Goal: Task Accomplishment & Management: Manage account settings

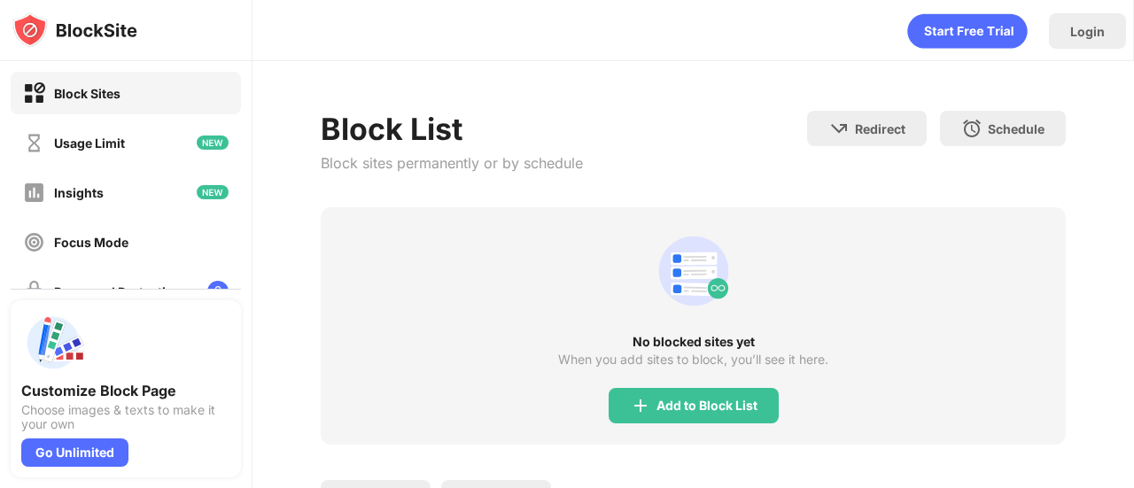
click at [854, 315] on div "No blocked sites yet When you add sites to block, you’ll see it here. Add to Bl…" at bounding box center [693, 325] width 745 height 237
click at [1095, 25] on div "Login" at bounding box center [1087, 31] width 35 height 15
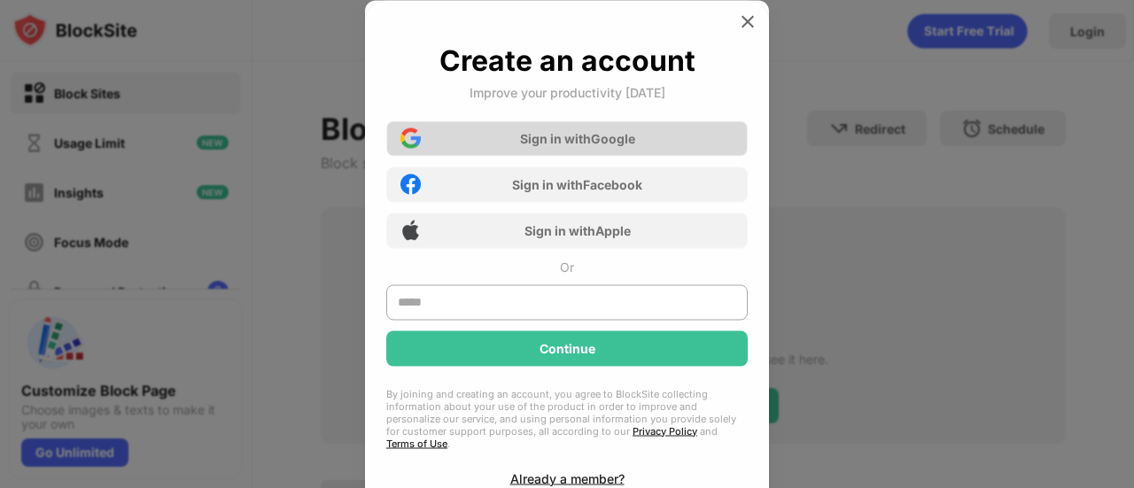
click at [603, 124] on div "Sign in with Google" at bounding box center [566, 137] width 361 height 35
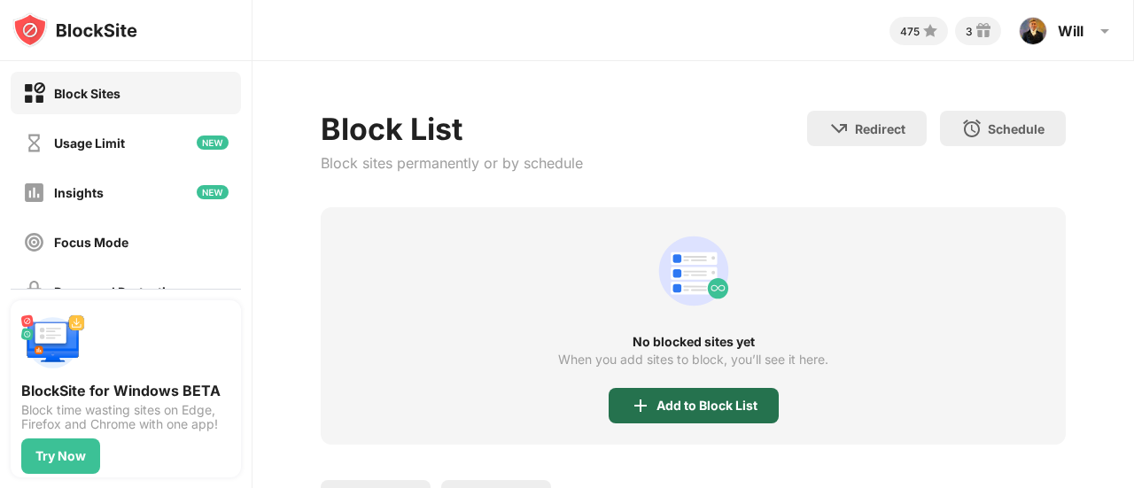
click at [688, 400] on div "Add to Block List" at bounding box center [706, 406] width 101 height 14
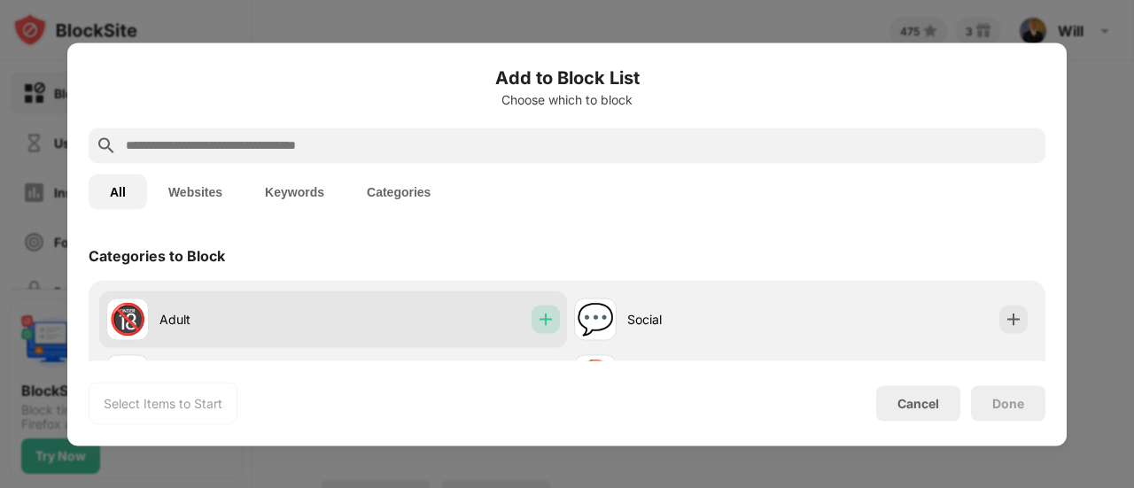
click at [548, 315] on div at bounding box center [546, 319] width 28 height 28
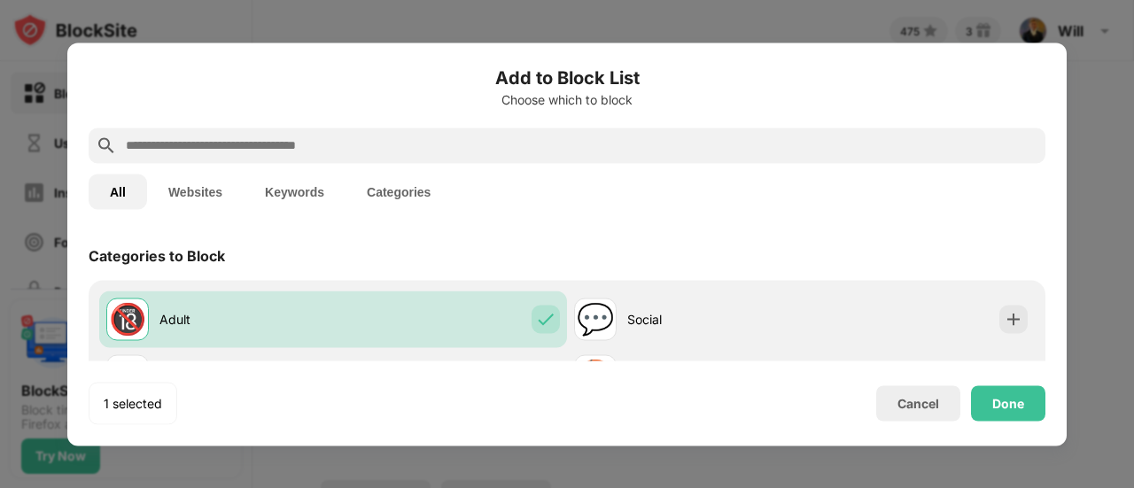
click at [496, 146] on input "text" at bounding box center [581, 145] width 914 height 21
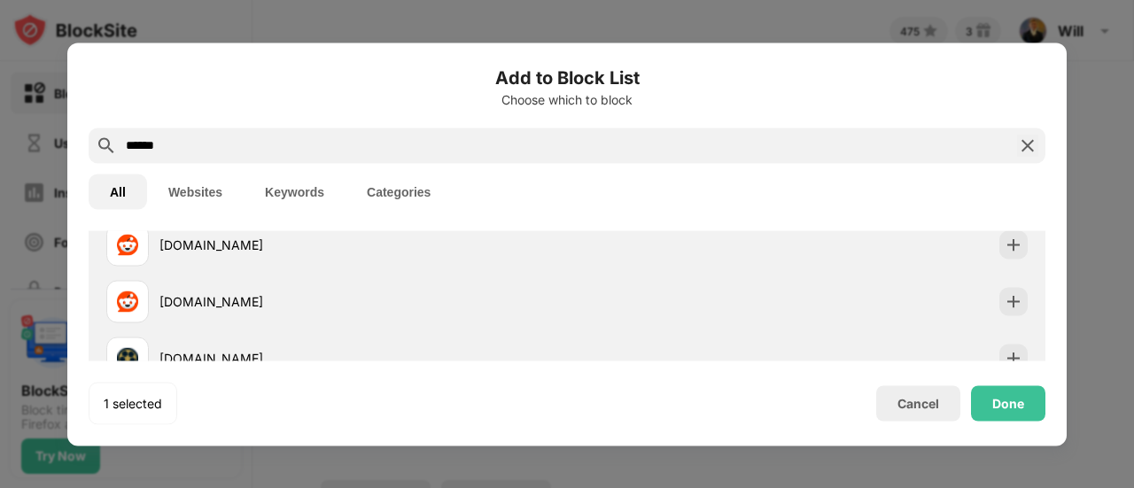
scroll to position [101, 0]
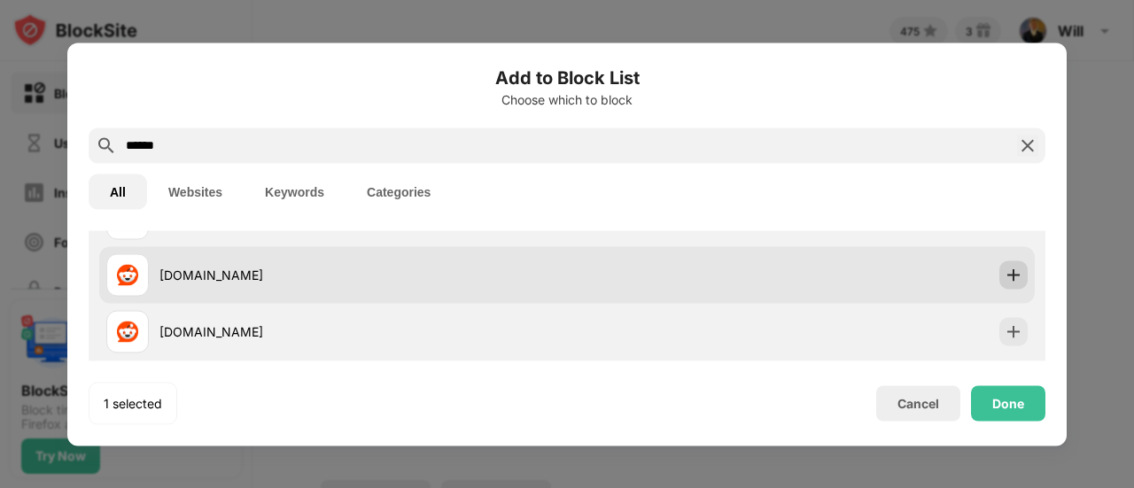
type input "******"
click at [1005, 274] on img at bounding box center [1014, 275] width 18 height 18
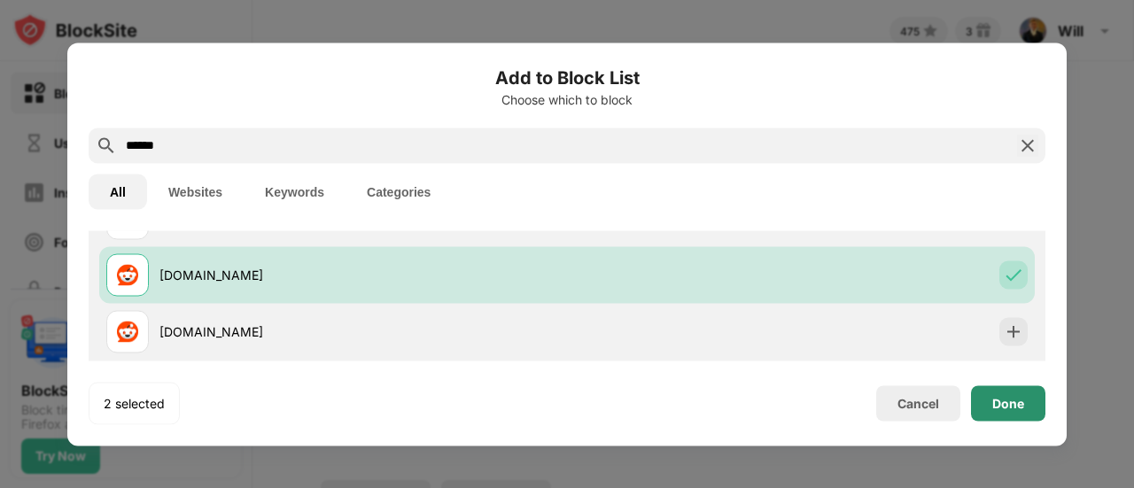
click at [1023, 405] on div "Done" at bounding box center [1008, 403] width 32 height 14
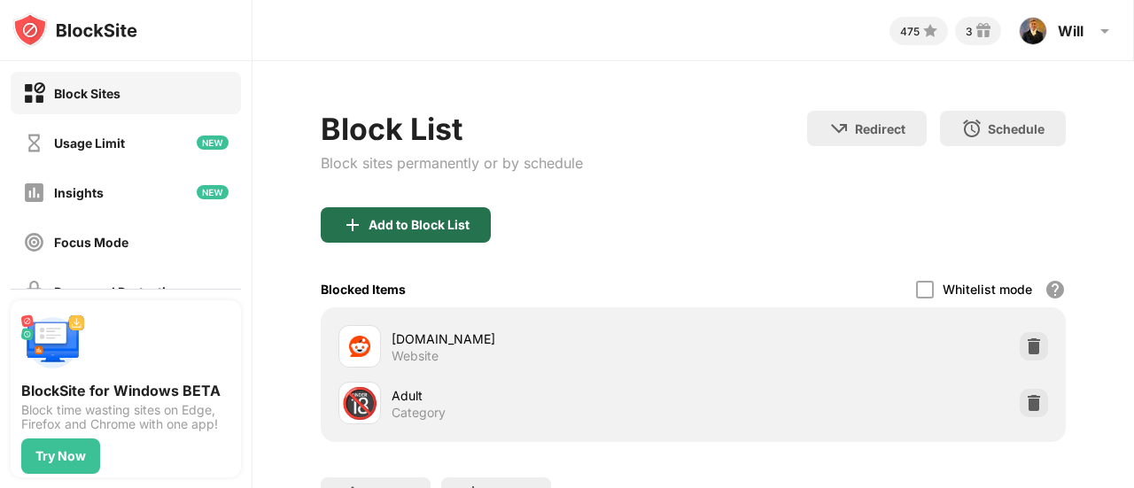
click at [464, 230] on div "Add to Block List" at bounding box center [419, 225] width 101 height 14
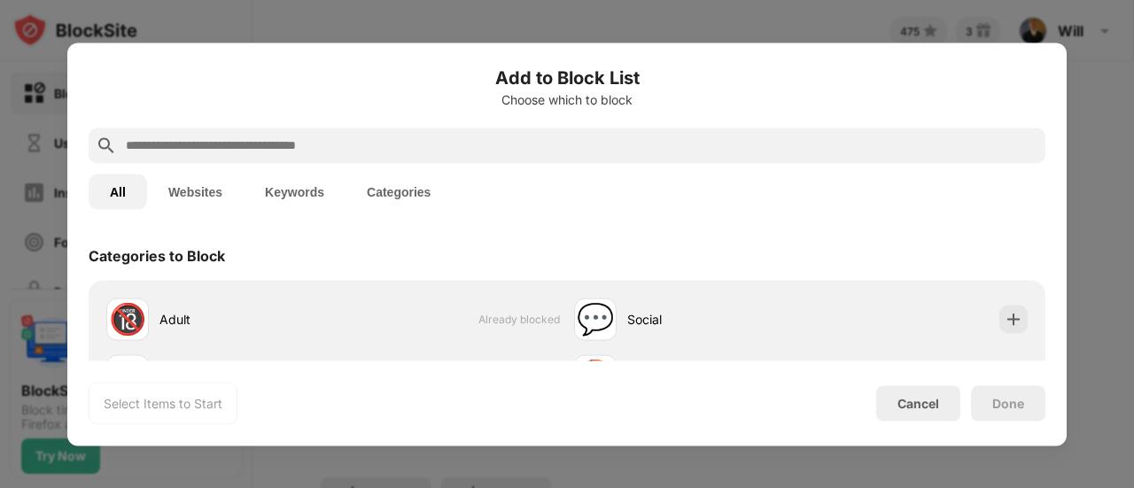
drag, startPoint x: 939, startPoint y: 401, endPoint x: 973, endPoint y: 201, distance: 203.0
click at [973, 201] on div "Add to Block List Choose which to block All Websites Keywords Categories Catego…" at bounding box center [567, 244] width 957 height 361
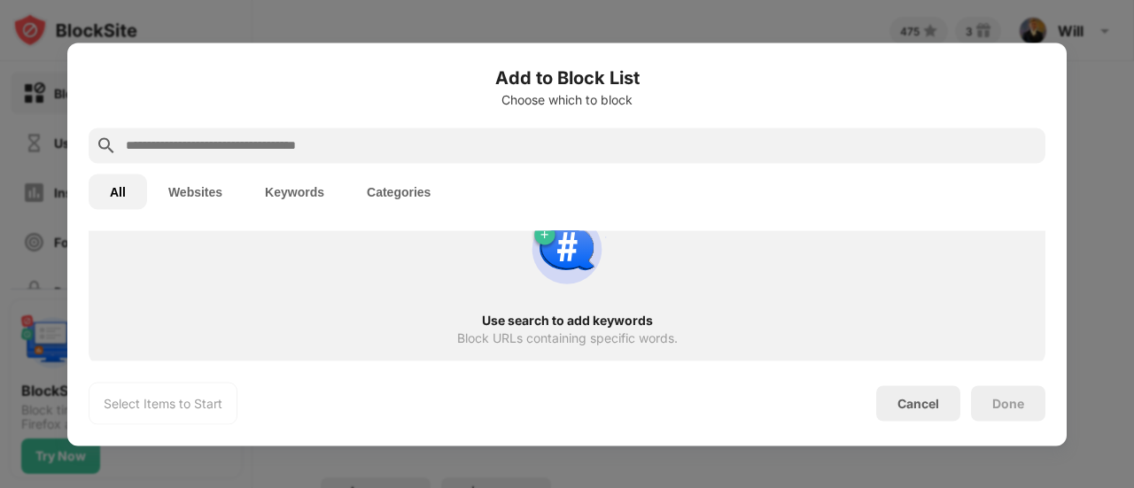
scroll to position [1003, 0]
click at [926, 398] on div "Cancel" at bounding box center [918, 403] width 42 height 15
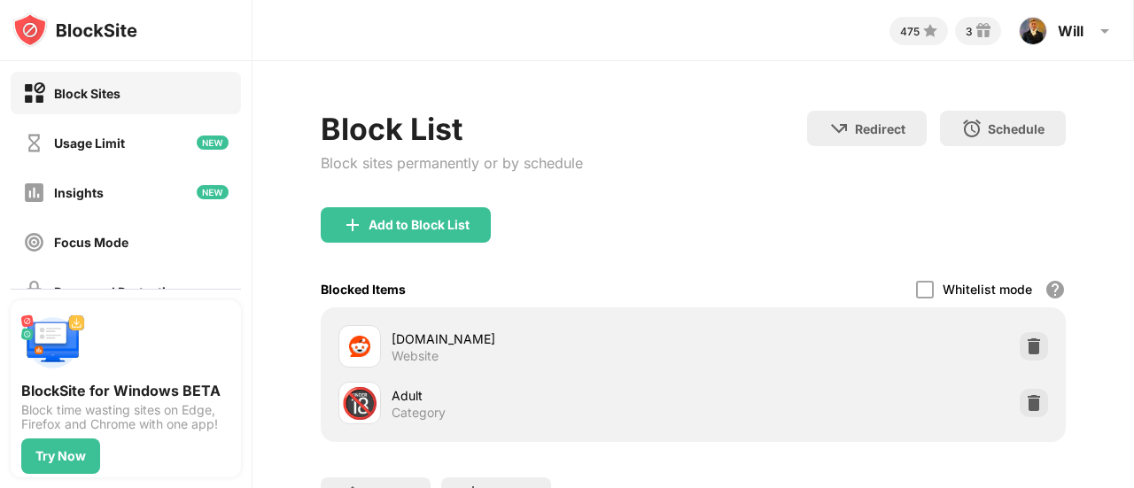
click at [373, 206] on div "Block List Block sites permanently or by schedule" at bounding box center [452, 159] width 262 height 97
click at [381, 215] on div "Add to Block List" at bounding box center [406, 224] width 170 height 35
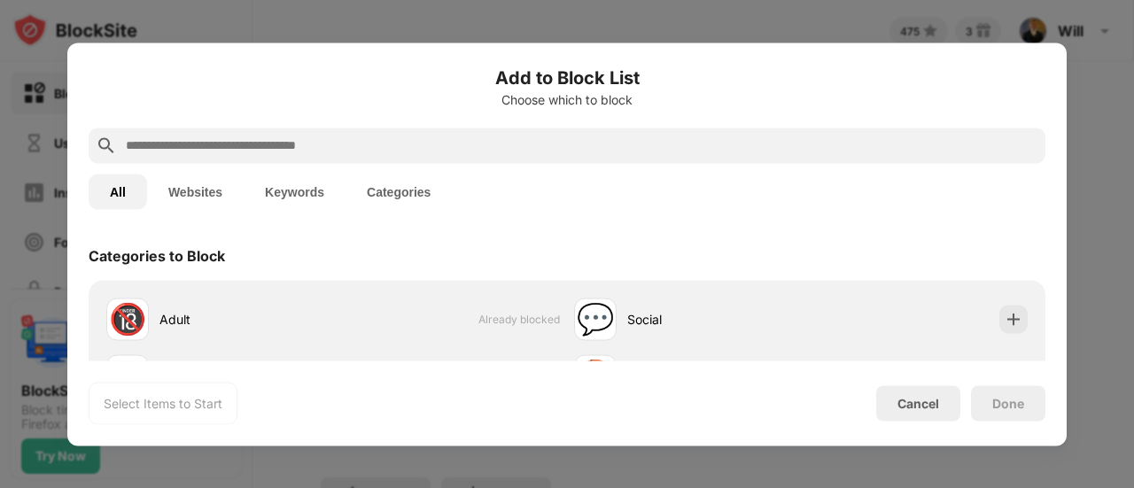
click at [381, 147] on input "text" at bounding box center [581, 145] width 914 height 21
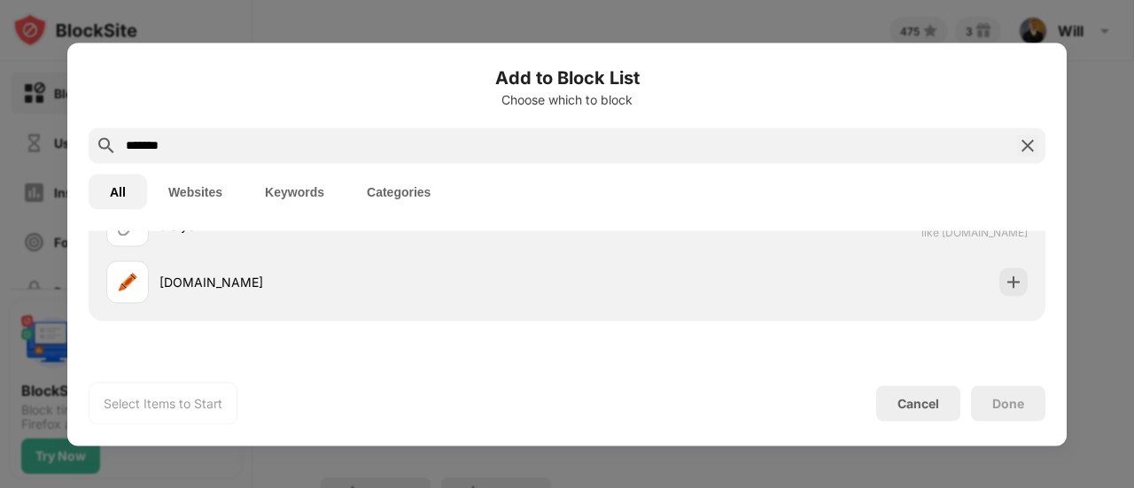
scroll to position [78, 0]
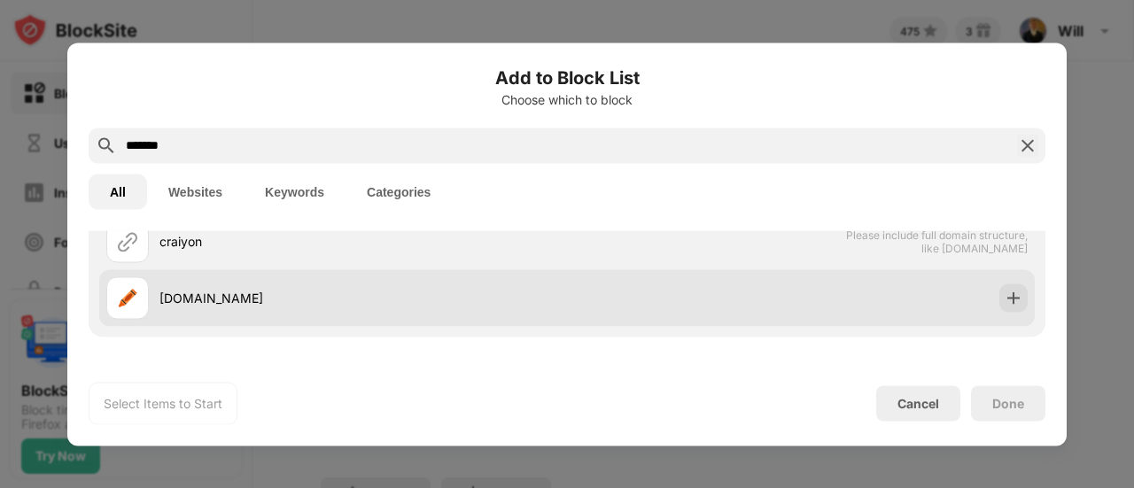
type input "*******"
click at [999, 297] on div at bounding box center [1013, 297] width 28 height 28
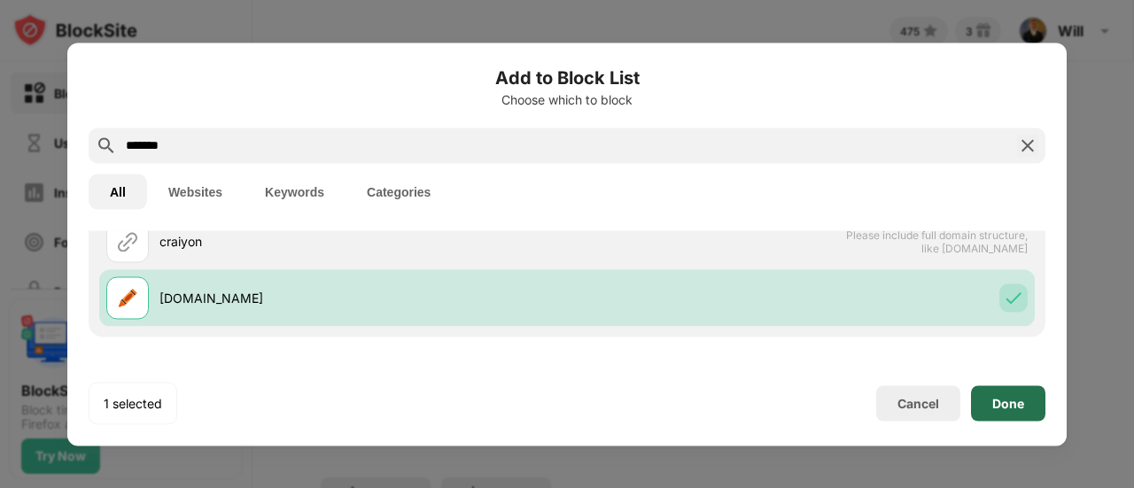
click at [1030, 405] on div "Done" at bounding box center [1008, 402] width 74 height 35
